Goal: Information Seeking & Learning: Learn about a topic

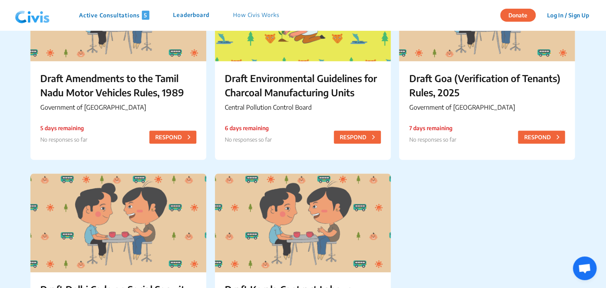
scroll to position [138, 0]
click at [279, 87] on p "Draft Environmental Guidelines for Charcoal Manufacturing Units" at bounding box center [303, 86] width 156 height 28
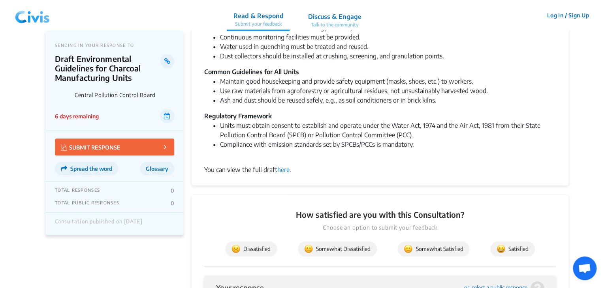
scroll to position [258, 0]
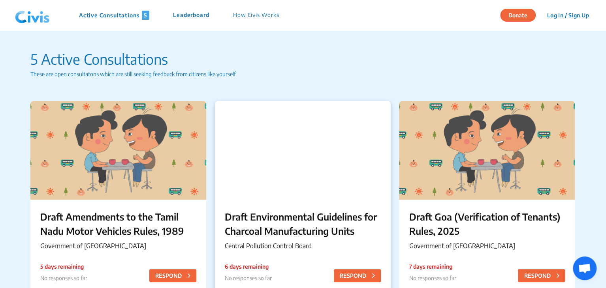
scroll to position [133, 0]
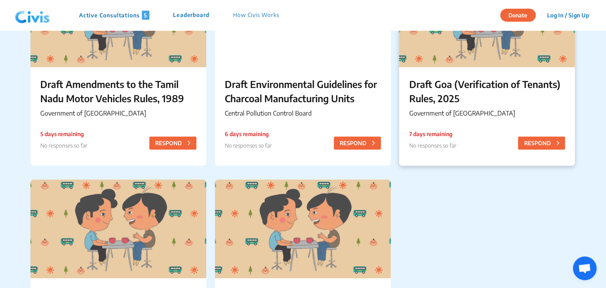
click at [469, 88] on p "Draft Goa (Verification of Tenants) Rules, 2025" at bounding box center [487, 91] width 156 height 28
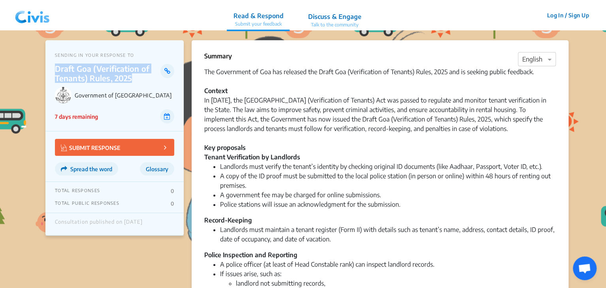
drag, startPoint x: 56, startPoint y: 68, endPoint x: 130, endPoint y: 79, distance: 74.4
click at [130, 79] on p "Draft Goa (Verification of Tenants) Rules, 2025" at bounding box center [108, 73] width 106 height 19
copy p "Draft Goa (Verification of Tenants) Rules, 2025"
